Goal: Check status: Check status

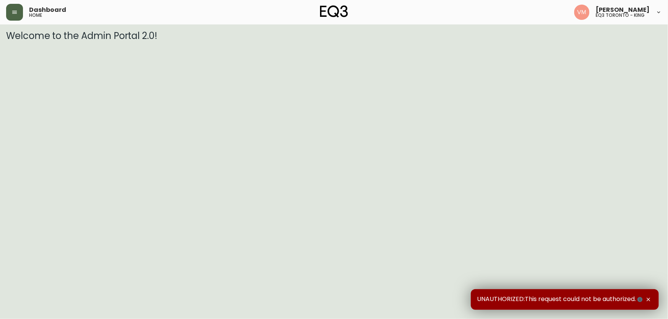
click at [20, 8] on button "button" at bounding box center [14, 12] width 17 height 17
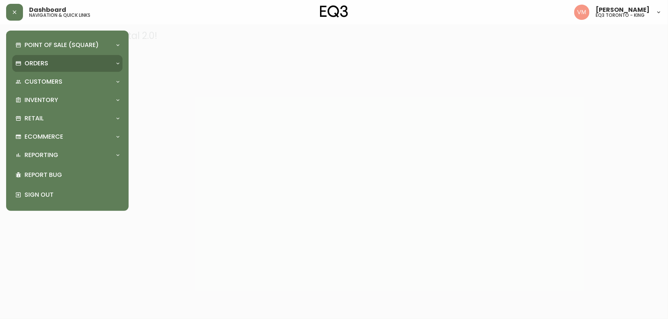
click at [28, 66] on p "Orders" at bounding box center [36, 63] width 24 height 8
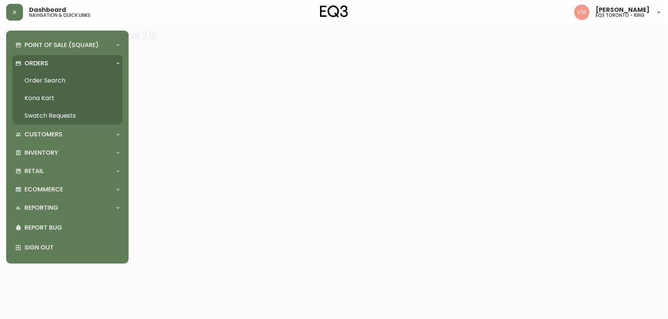
click at [46, 78] on link "Order Search" at bounding box center [67, 81] width 110 height 18
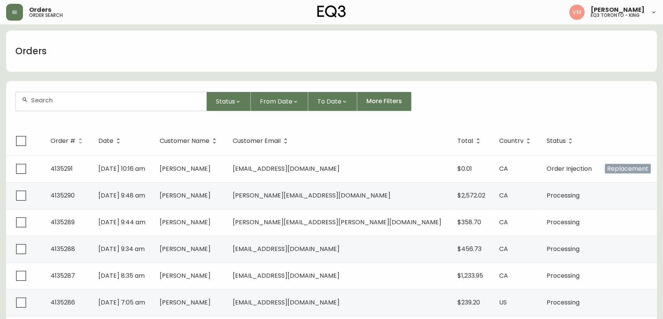
click at [140, 104] on div at bounding box center [111, 101] width 191 height 19
paste input "[PERSON_NAME][EMAIL_ADDRESS][DOMAIN_NAME]"
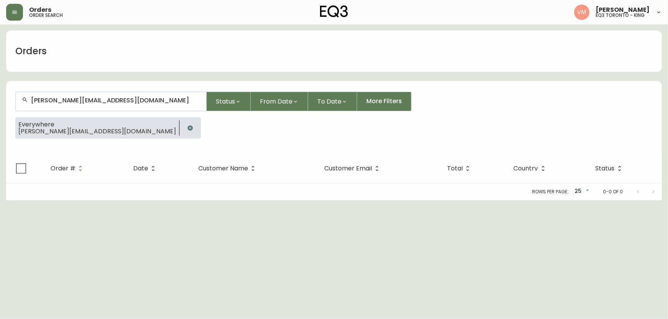
type input "[PERSON_NAME][EMAIL_ADDRESS][DOMAIN_NAME]"
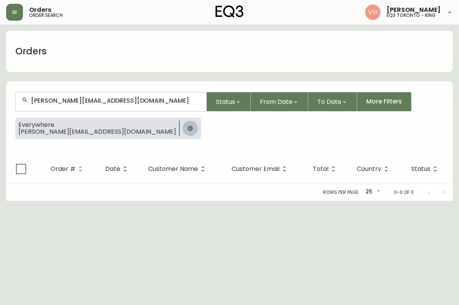
click at [187, 127] on icon "button" at bounding box center [189, 127] width 5 height 5
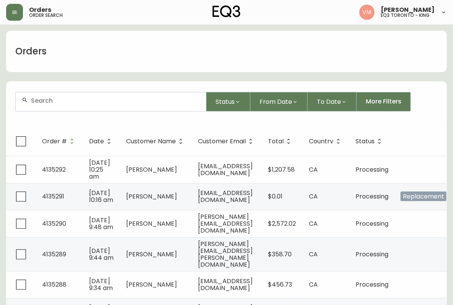
click at [166, 99] on input "text" at bounding box center [115, 100] width 169 height 7
paste input "[DOMAIN_NAME][EMAIL_ADDRESS][DOMAIN_NAME]"
type input "[DOMAIN_NAME][EMAIL_ADDRESS][DOMAIN_NAME]"
